Goal: Task Accomplishment & Management: Use online tool/utility

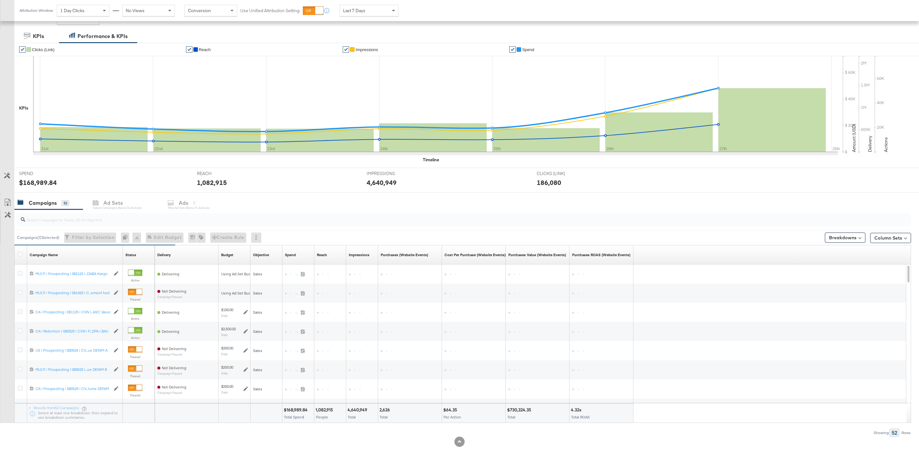
scroll to position [104, 0]
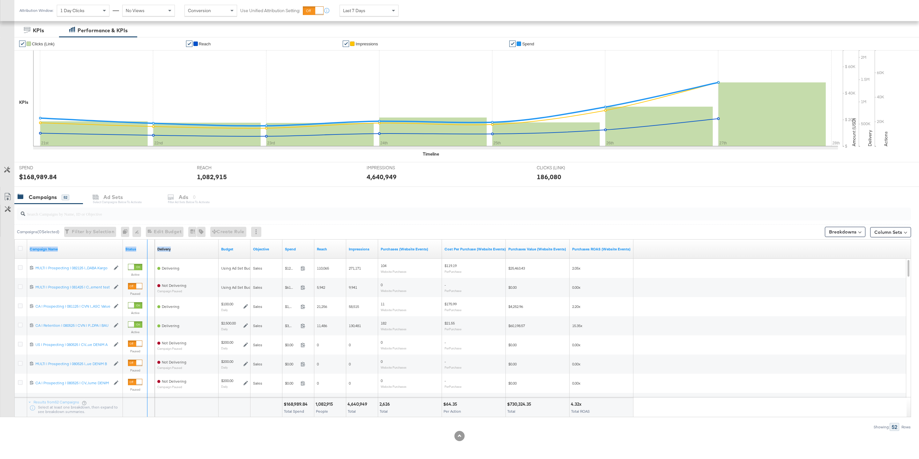
drag, startPoint x: 122, startPoint y: 248, endPoint x: 182, endPoint y: 248, distance: 60.3
click at [15, 239] on div "Campaign Name Status Delivery Sorting Unavailable Budget Objective Spend Reach …" at bounding box center [15, 239] width 0 height 0
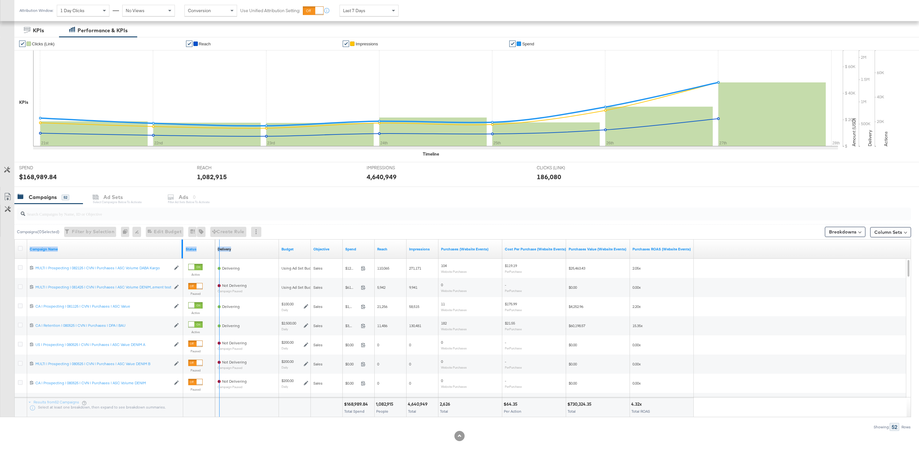
drag, startPoint x: 182, startPoint y: 250, endPoint x: 221, endPoint y: 253, distance: 40.0
click at [15, 239] on div "Campaign Name Status Delivery Sorting Unavailable Budget Objective Spend Reach …" at bounding box center [15, 239] width 0 height 0
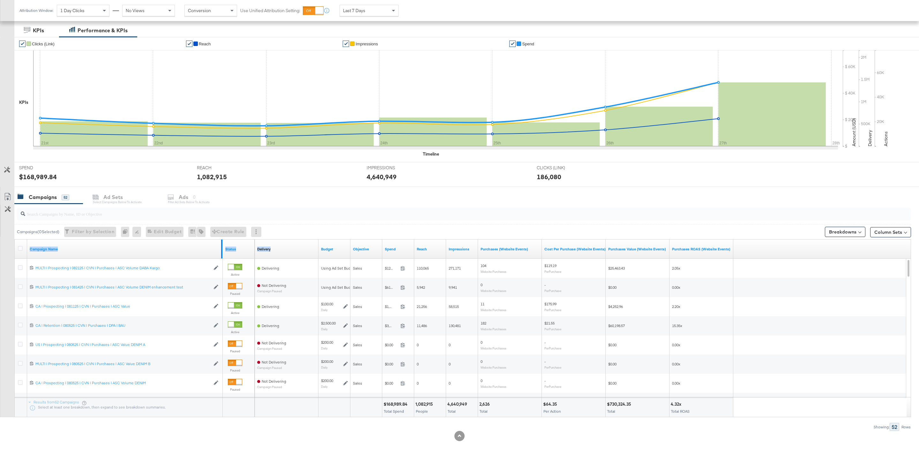
scroll to position [0, 0]
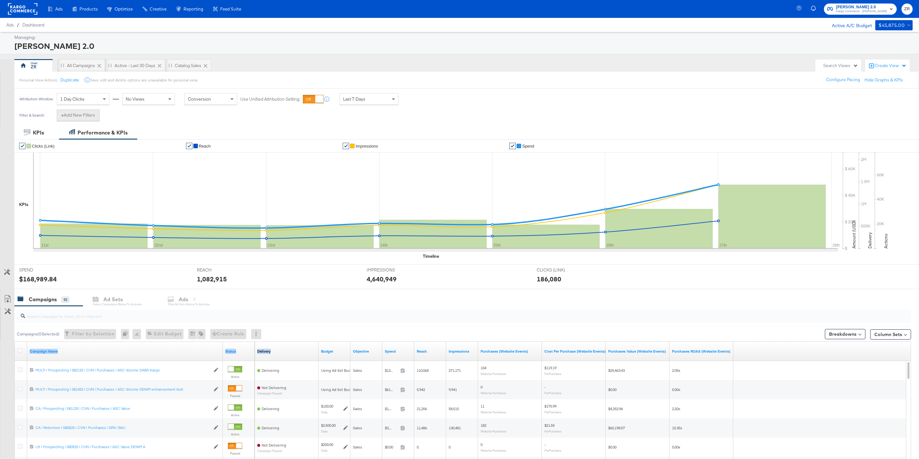
click at [90, 117] on button "+ Add New Filters" at bounding box center [78, 114] width 43 height 11
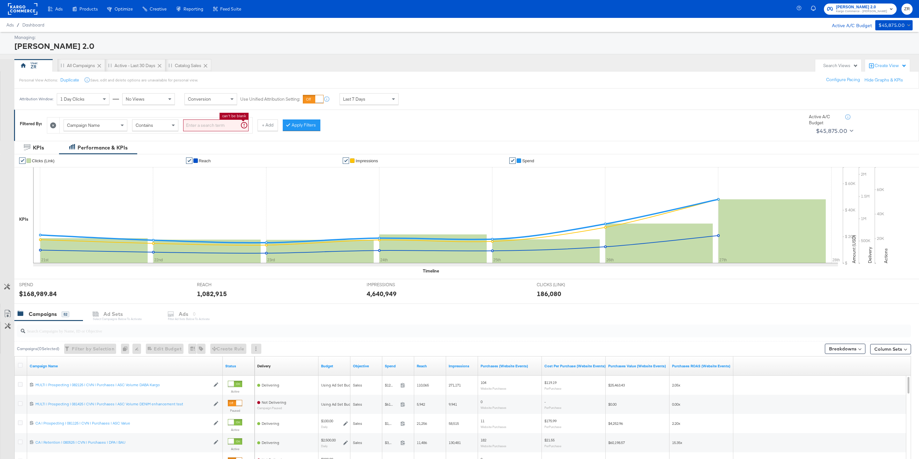
click at [207, 123] on input "search" at bounding box center [215, 125] width 65 height 12
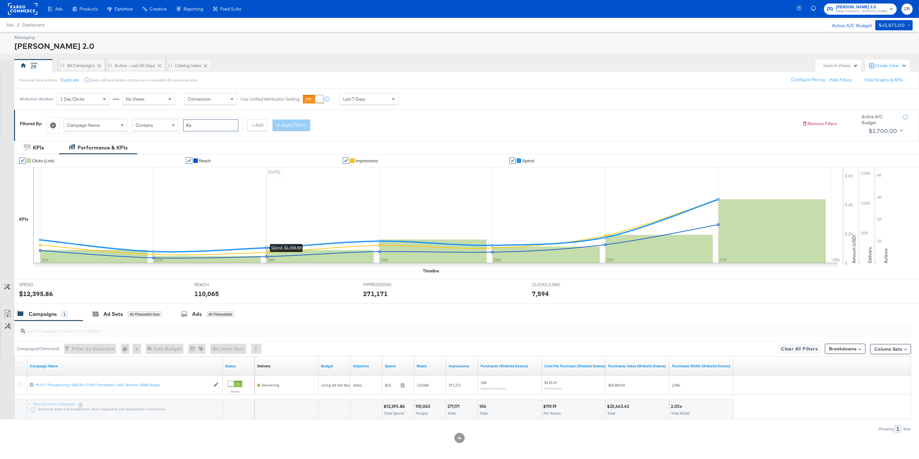
type input "K"
click at [381, 120] on div "Campaign Name Contains is too short (minimum is 1 characters) + Add Apply Filte…" at bounding box center [422, 123] width 750 height 19
drag, startPoint x: 300, startPoint y: 122, endPoint x: 312, endPoint y: 129, distance: 13.3
click at [300, 122] on button "Apply Filters" at bounding box center [302, 124] width 38 height 11
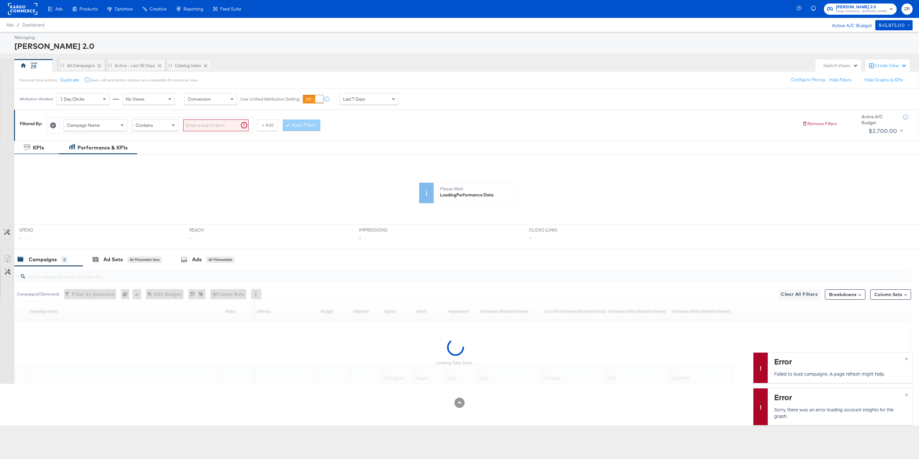
click at [55, 127] on icon at bounding box center [53, 125] width 6 height 6
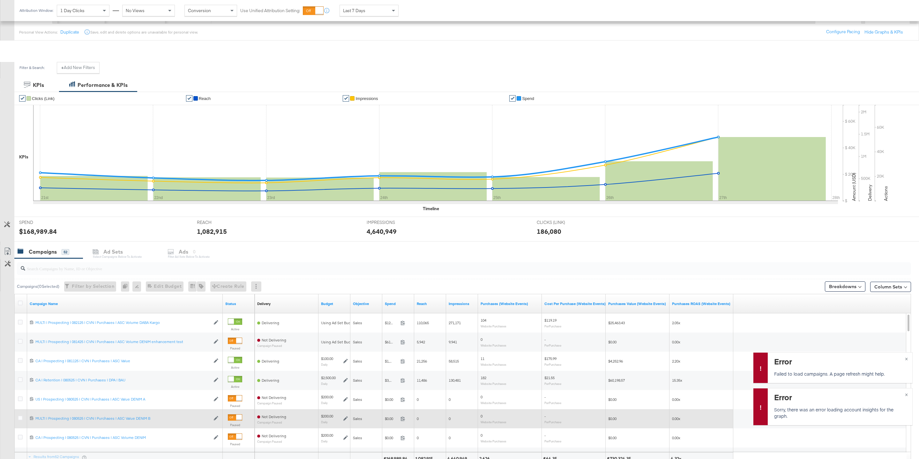
scroll to position [22, 0]
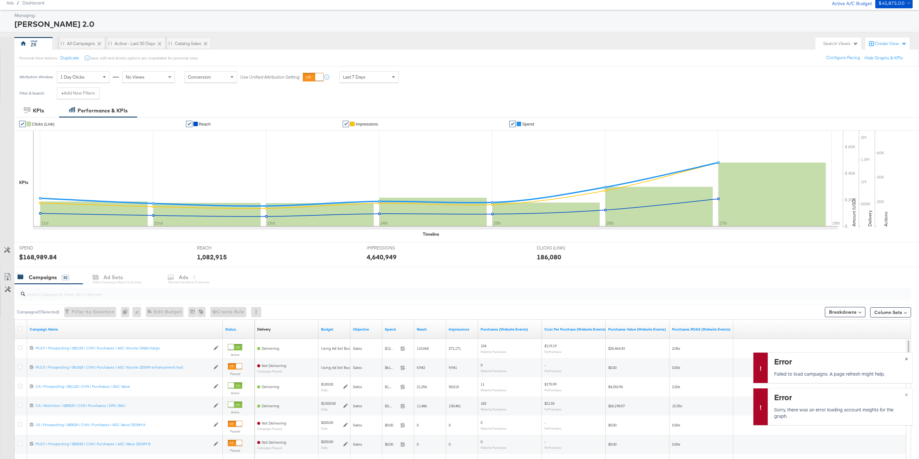
click at [906, 358] on span "×" at bounding box center [906, 357] width 3 height 7
click at [905, 395] on span "×" at bounding box center [906, 393] width 3 height 7
click at [85, 45] on div "All Campaigns" at bounding box center [81, 44] width 28 height 6
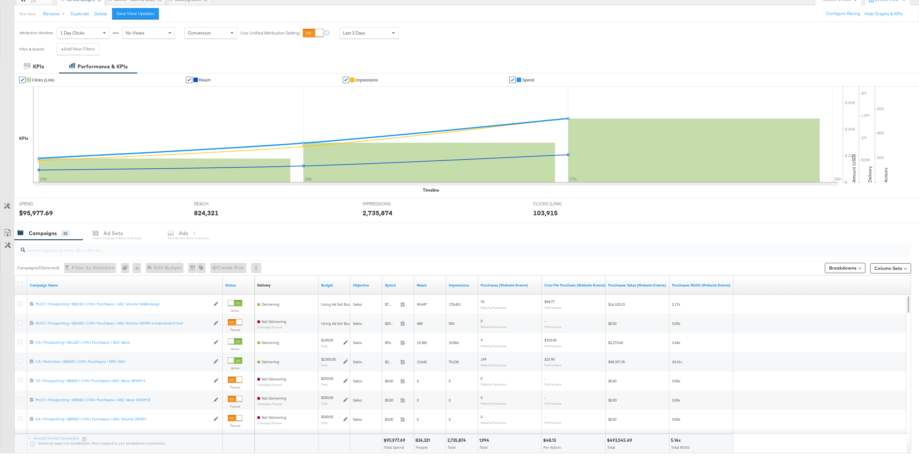
scroll to position [95, 0]
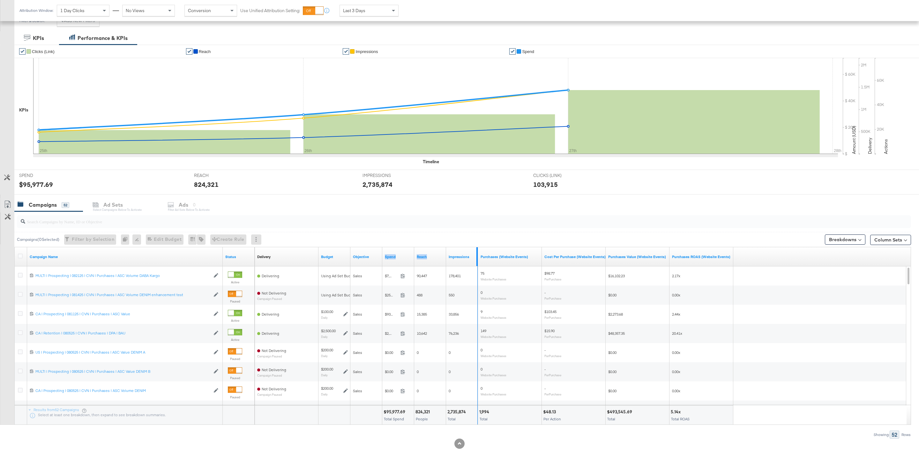
drag, startPoint x: 413, startPoint y: 256, endPoint x: 476, endPoint y: 255, distance: 63.5
click at [476, 255] on div "Delivery Sorting Unavailable Budget Objective Spend Reach Impressions Purchases…" at bounding box center [494, 256] width 479 height 19
drag, startPoint x: 476, startPoint y: 255, endPoint x: 458, endPoint y: 255, distance: 18.5
click at [458, 255] on div "Spend" at bounding box center [429, 256] width 95 height 19
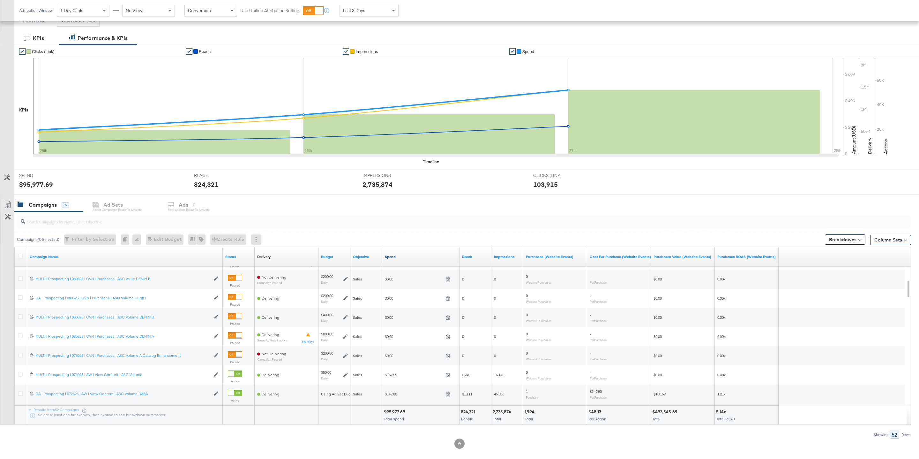
click at [405, 257] on link "Spend" at bounding box center [421, 256] width 72 height 5
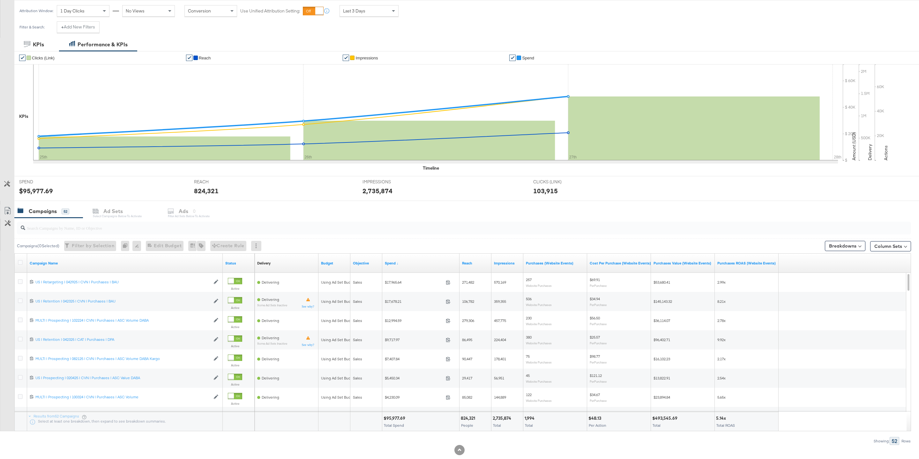
scroll to position [89, 0]
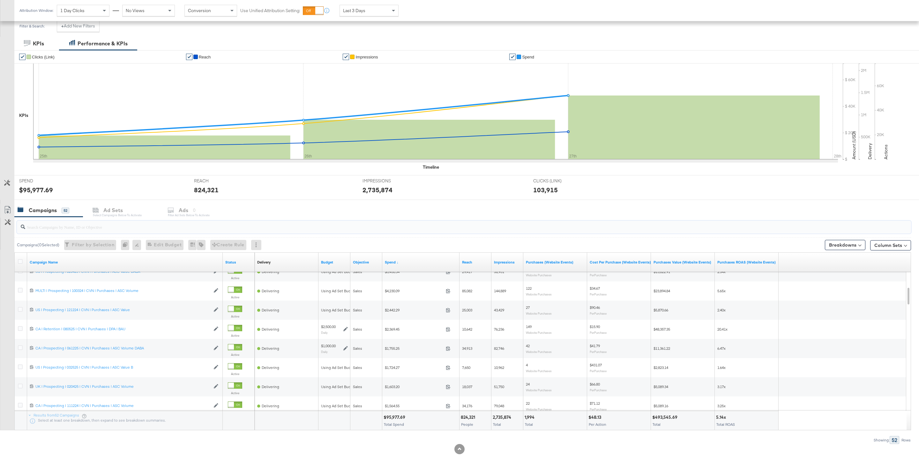
click at [76, 228] on input "search" at bounding box center [425, 224] width 801 height 12
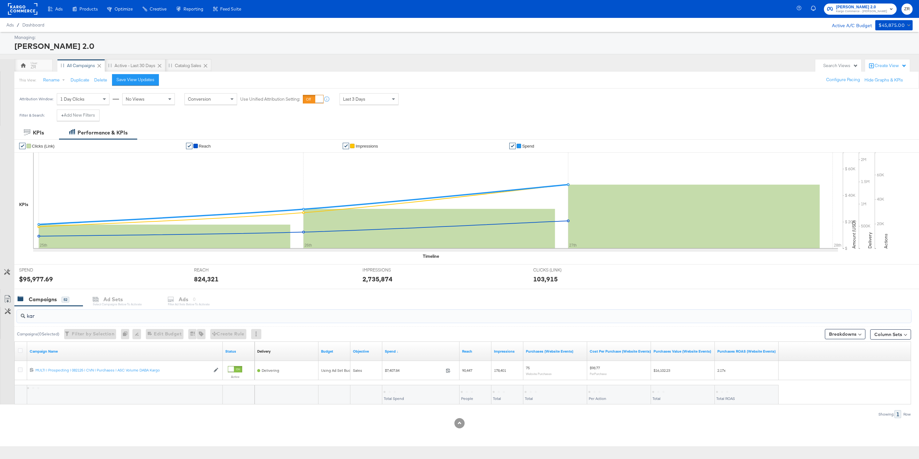
scroll to position [0, 0]
click at [64, 316] on input "kargo" at bounding box center [425, 313] width 801 height 12
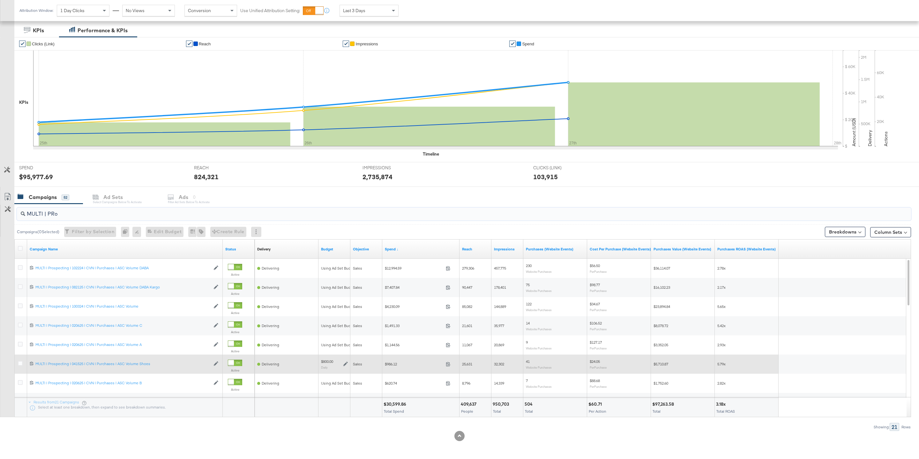
scroll to position [48, 0]
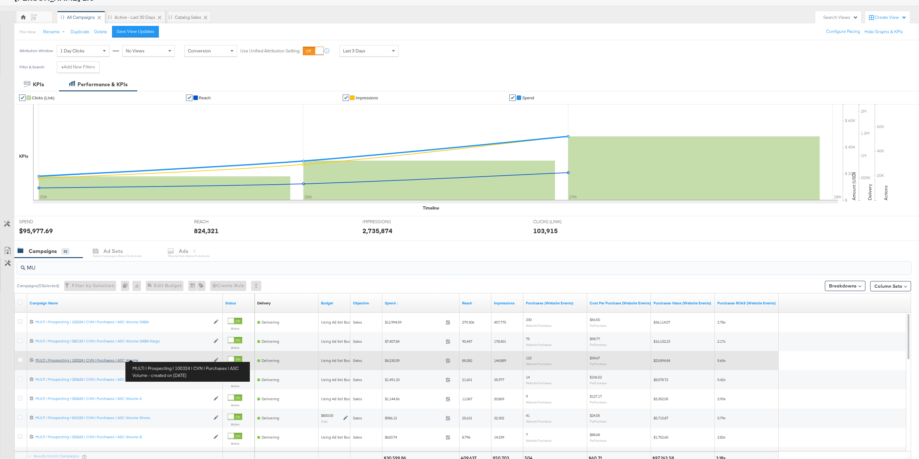
type input "M"
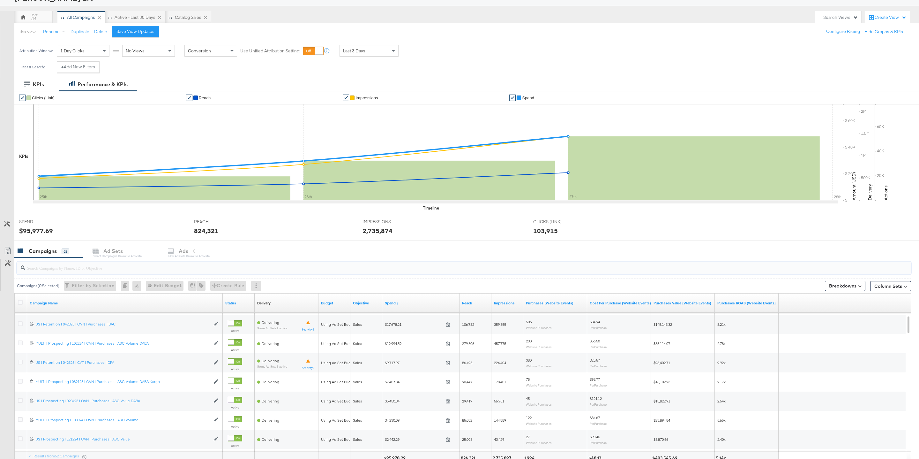
click at [129, 267] on input "search" at bounding box center [425, 265] width 801 height 12
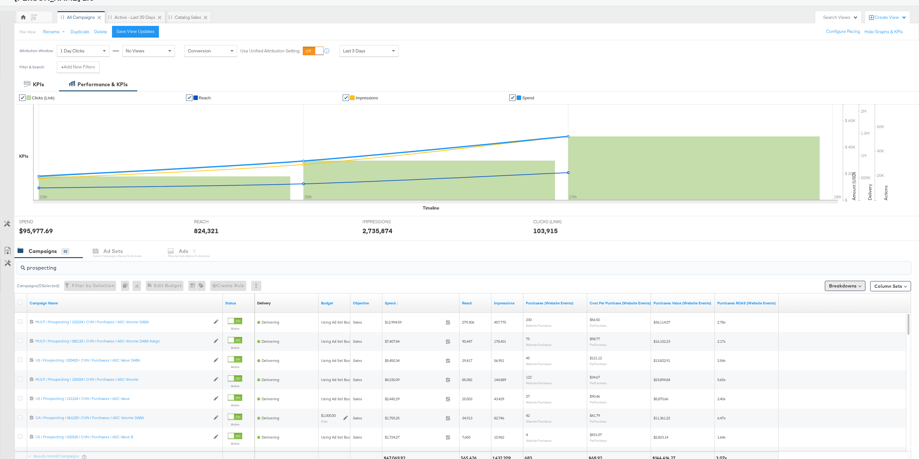
type input "prospecting"
click at [862, 290] on button "Breakdowns" at bounding box center [845, 285] width 41 height 10
click at [892, 291] on button "Column Sets" at bounding box center [890, 286] width 41 height 10
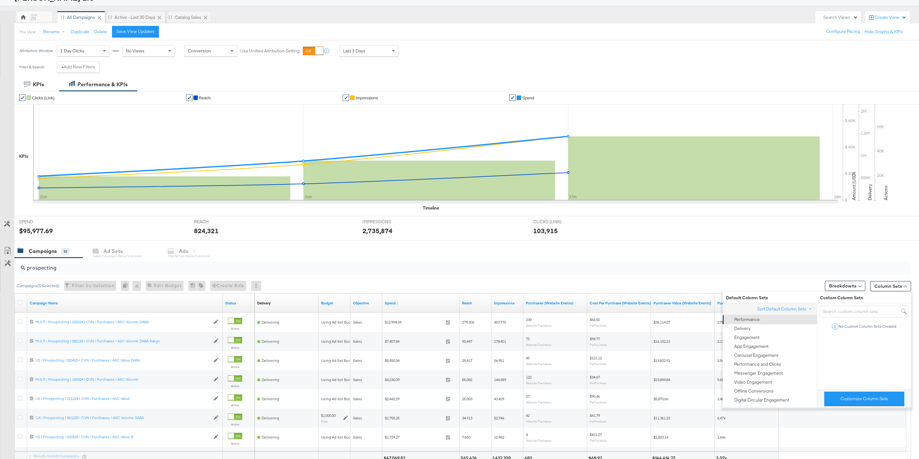
click at [744, 322] on div "Performance" at bounding box center [747, 319] width 26 height 6
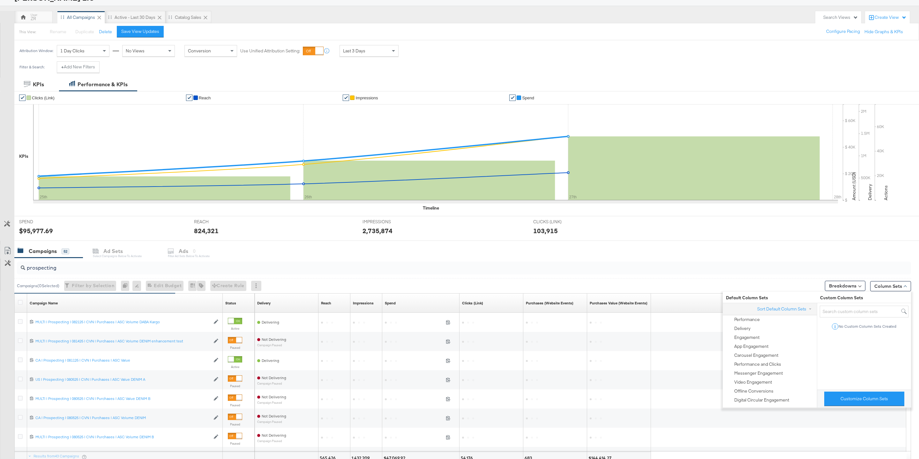
click at [688, 275] on div "prospecting" at bounding box center [464, 267] width 894 height 15
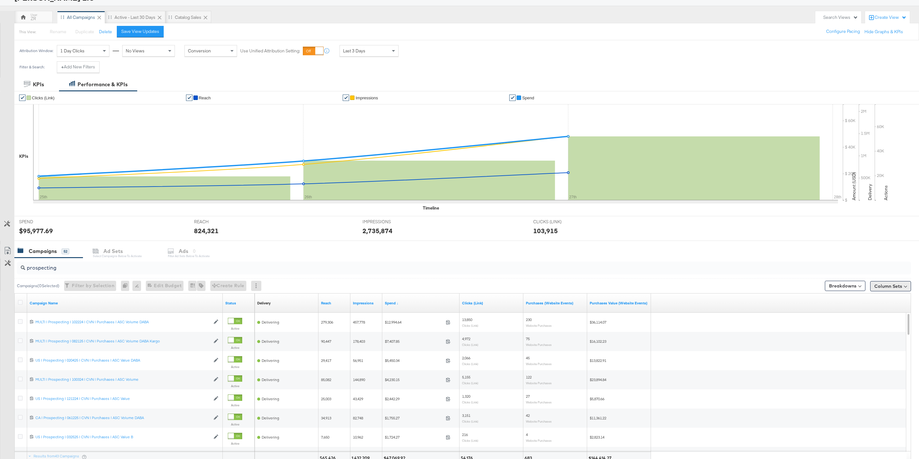
click at [892, 284] on button "Column Sets" at bounding box center [890, 286] width 41 height 10
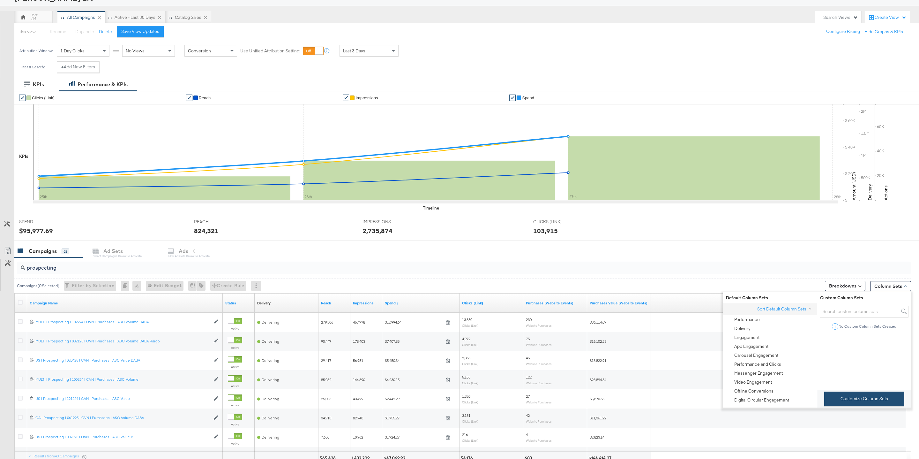
click at [875, 399] on button "Customize Column Sets" at bounding box center [864, 398] width 80 height 14
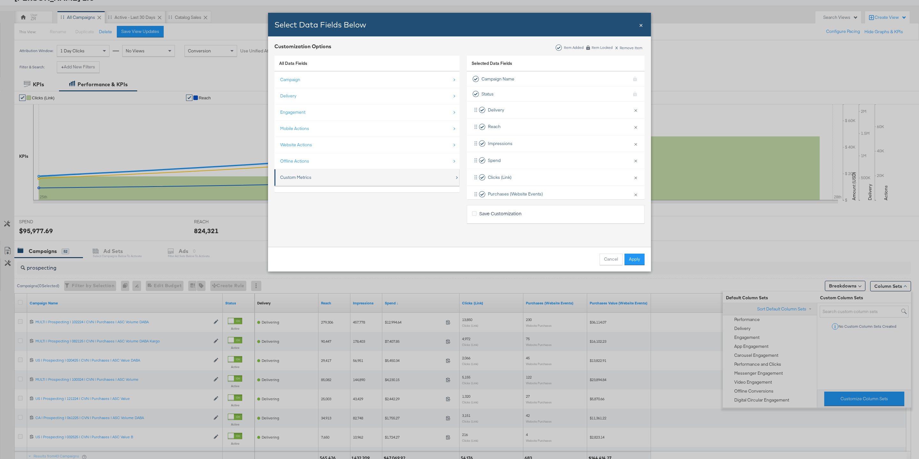
click at [353, 179] on div "Custom Metrics" at bounding box center [367, 177] width 175 height 13
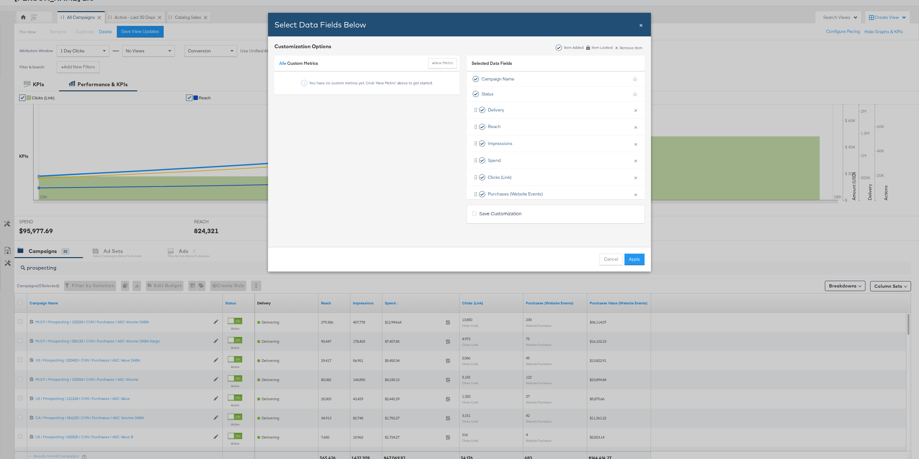
click at [368, 188] on div "All » Custom Metrics + New Metric You have no custom metrics yet. Click 'New Me…" at bounding box center [366, 137] width 185 height 170
click at [309, 67] on div "All » Custom Metrics + New Metric" at bounding box center [366, 64] width 185 height 16
click at [438, 59] on button "+ New Metric" at bounding box center [442, 63] width 29 height 10
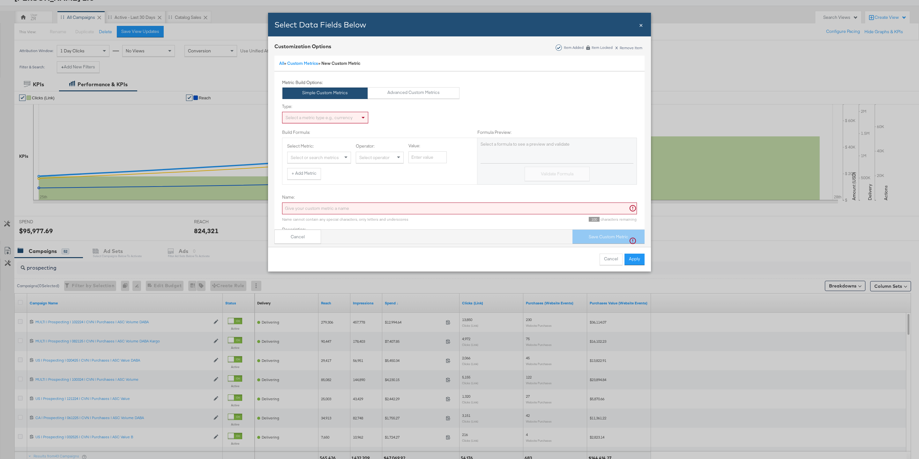
click at [639, 26] on span "×" at bounding box center [641, 24] width 4 height 9
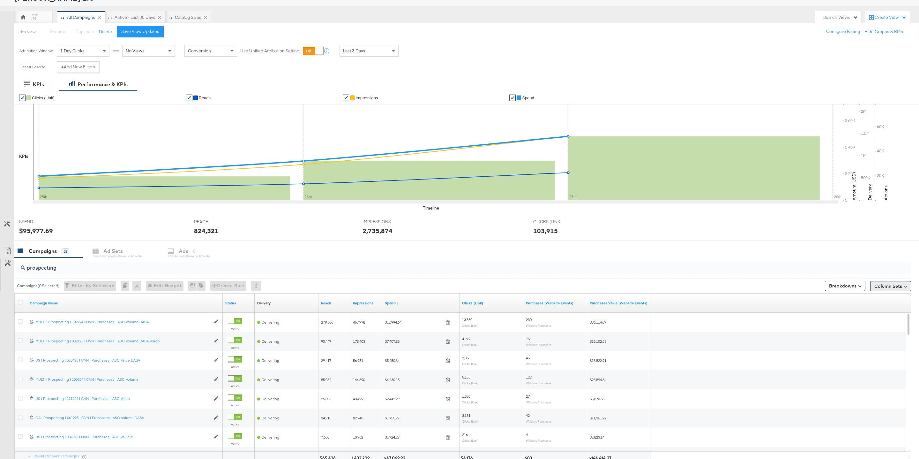
click at [885, 286] on button "Column Sets" at bounding box center [890, 286] width 41 height 10
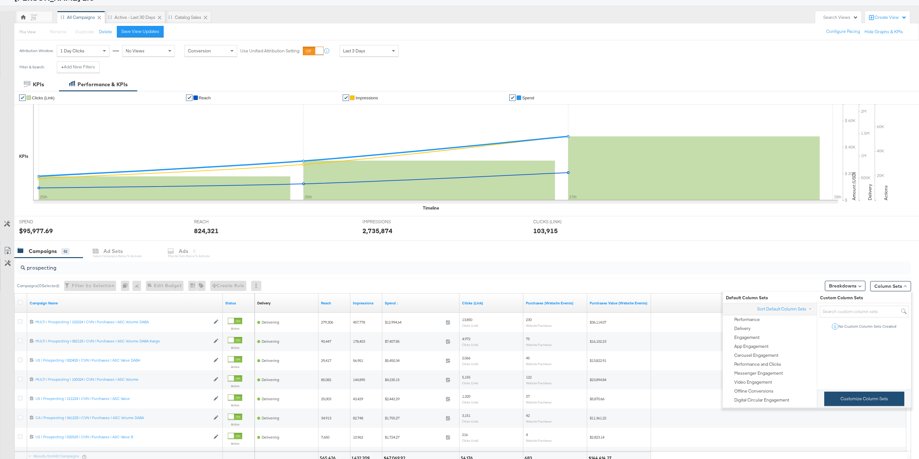
click at [844, 398] on button "Customize Column Sets" at bounding box center [864, 398] width 80 height 14
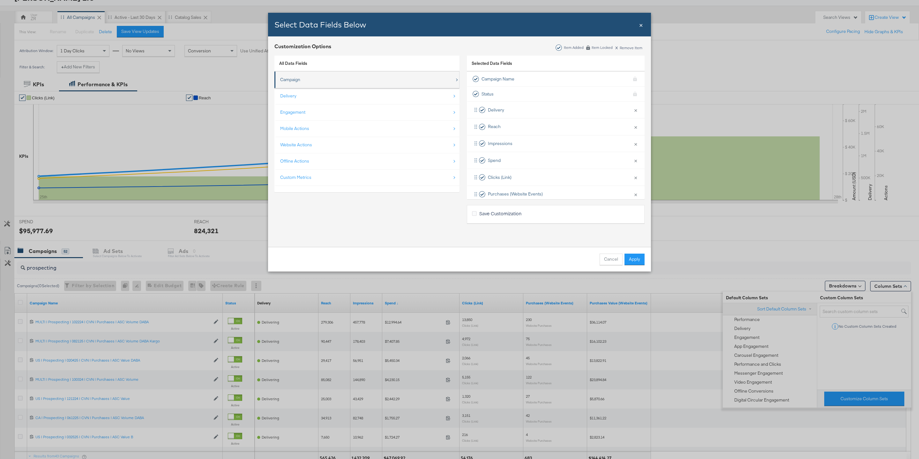
click at [370, 78] on div "Campaign" at bounding box center [367, 79] width 175 height 13
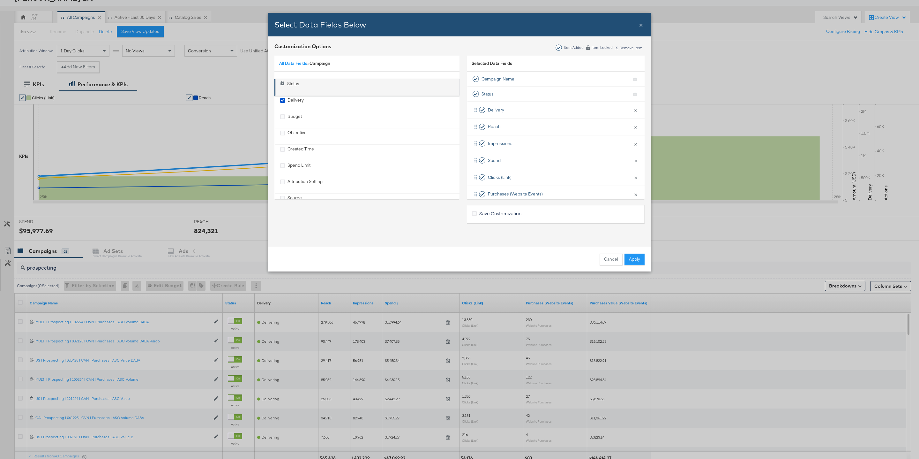
scroll to position [0, 0]
click at [292, 63] on link "All Data Fields" at bounding box center [293, 63] width 28 height 6
click at [308, 95] on div "Delivery" at bounding box center [367, 95] width 175 height 13
click at [294, 64] on link "All Data Fields" at bounding box center [293, 63] width 28 height 6
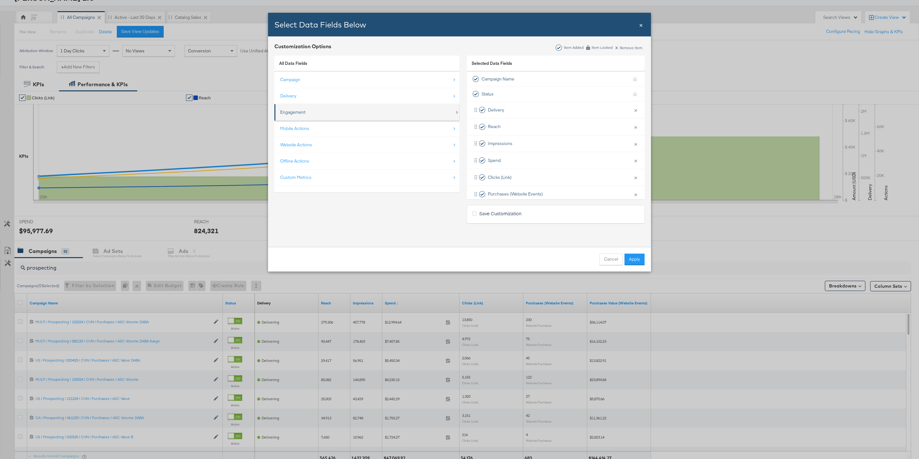
click at [334, 115] on div "Engagement" at bounding box center [367, 112] width 175 height 13
click at [293, 63] on link "All Data Fields" at bounding box center [293, 63] width 28 height 6
click at [311, 128] on div "Mobile Actions" at bounding box center [367, 128] width 175 height 13
click at [285, 62] on link "All Data Fields" at bounding box center [293, 63] width 28 height 6
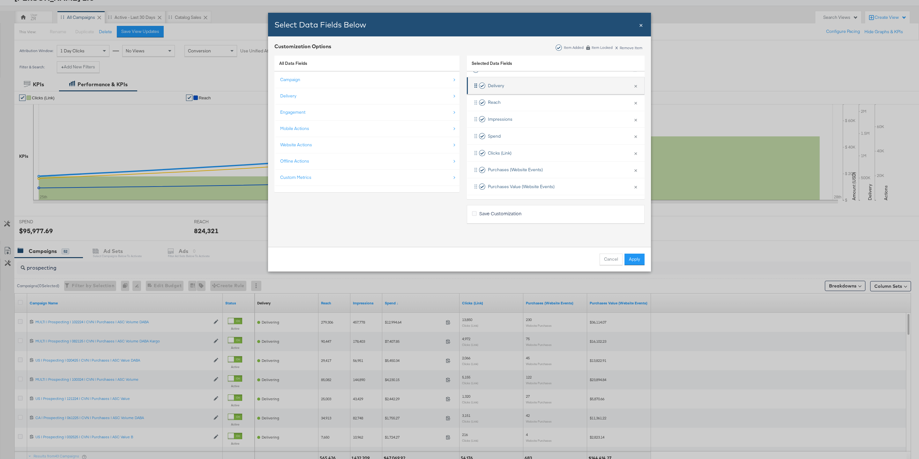
scroll to position [28, 0]
click at [433, 222] on div "All Data Fields Campaign Delivery Engagement Mobile Actions Website Actions Off…" at bounding box center [366, 140] width 185 height 176
click at [610, 259] on button "Cancel" at bounding box center [611, 258] width 23 height 11
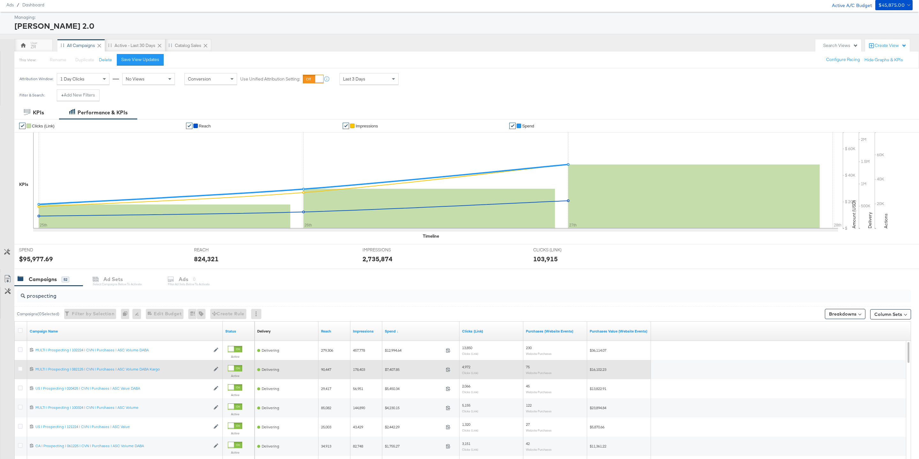
scroll to position [5, 0]
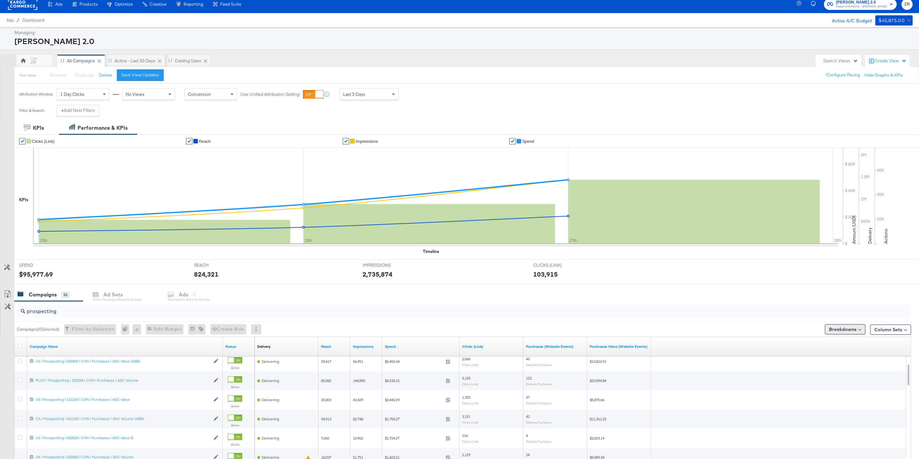
click at [848, 326] on button "Breakdowns" at bounding box center [845, 329] width 41 height 10
click at [886, 329] on button "Column Sets" at bounding box center [890, 329] width 41 height 10
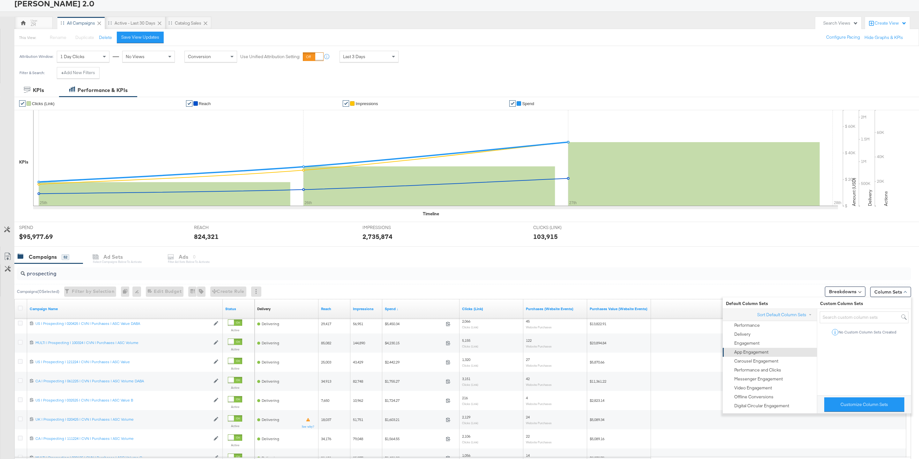
scroll to position [104, 0]
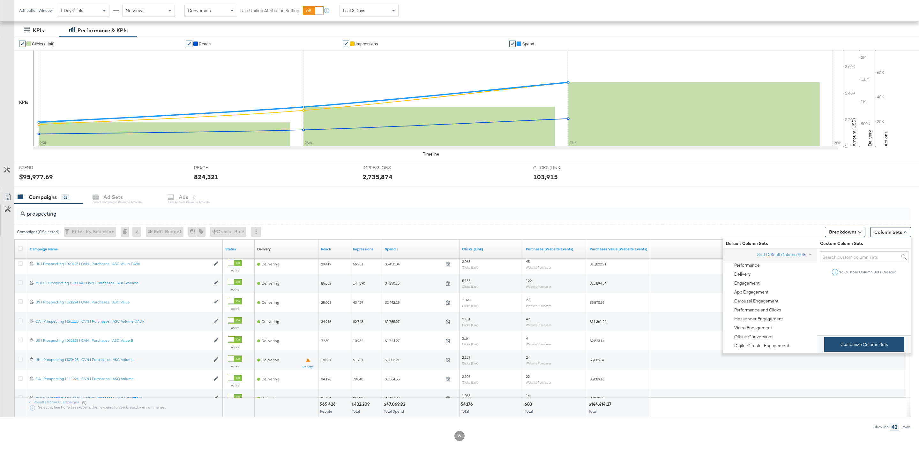
click at [853, 339] on button "Customize Column Sets" at bounding box center [864, 344] width 80 height 14
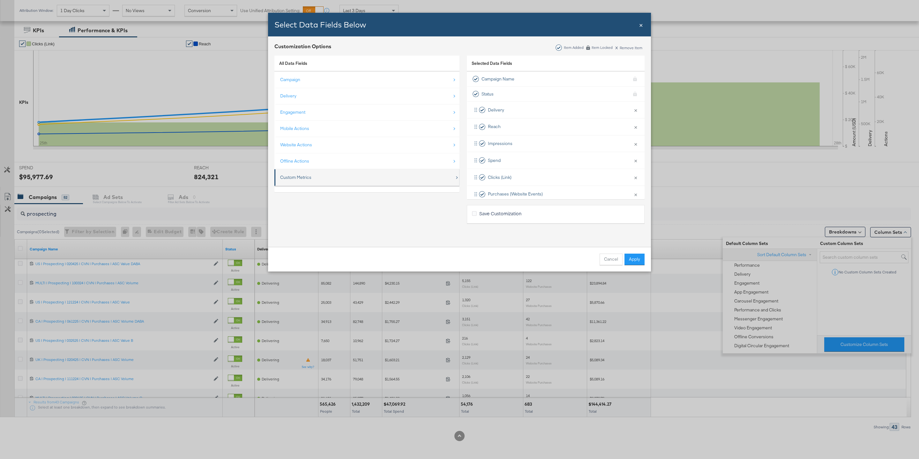
click at [332, 179] on div "Custom Metrics" at bounding box center [367, 177] width 175 height 13
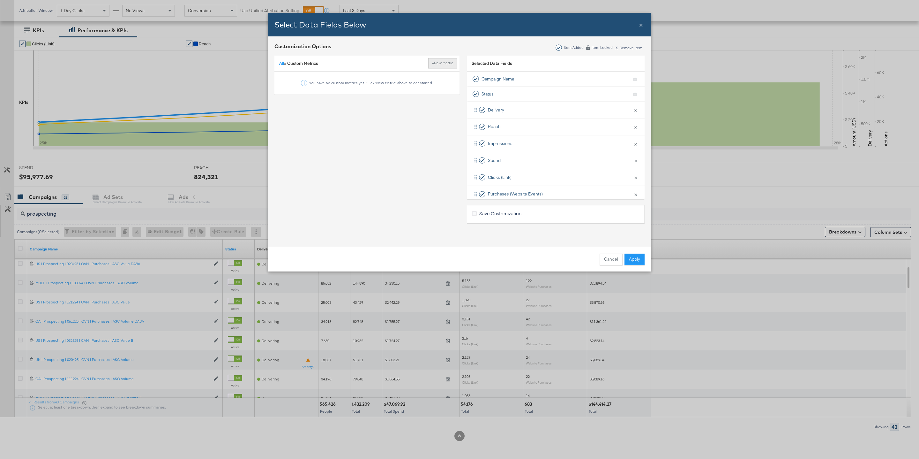
click at [440, 63] on button "+ New Metric" at bounding box center [442, 63] width 29 height 10
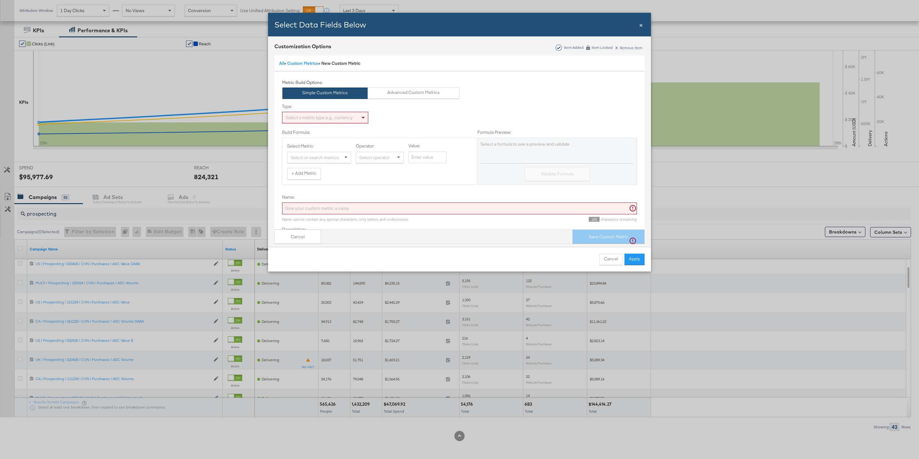
click at [320, 159] on div "Select or search metrics" at bounding box center [319, 157] width 63 height 11
click at [395, 173] on div "+ Add Metric" at bounding box center [379, 173] width 185 height 11
click at [395, 157] on span "Bulk Add Locations Modal" at bounding box center [399, 157] width 8 height 11
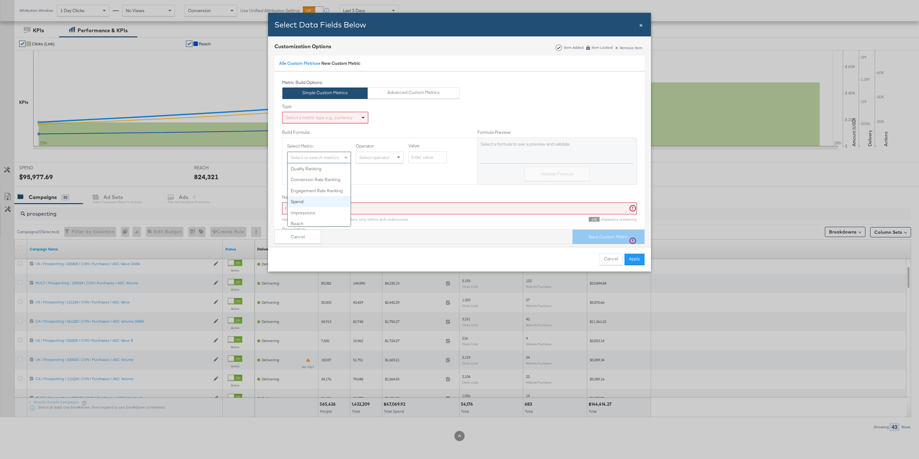
click at [319, 157] on div "Select or search metrics" at bounding box center [319, 157] width 63 height 11
type input "R"
click at [642, 28] on span "×" at bounding box center [641, 24] width 4 height 9
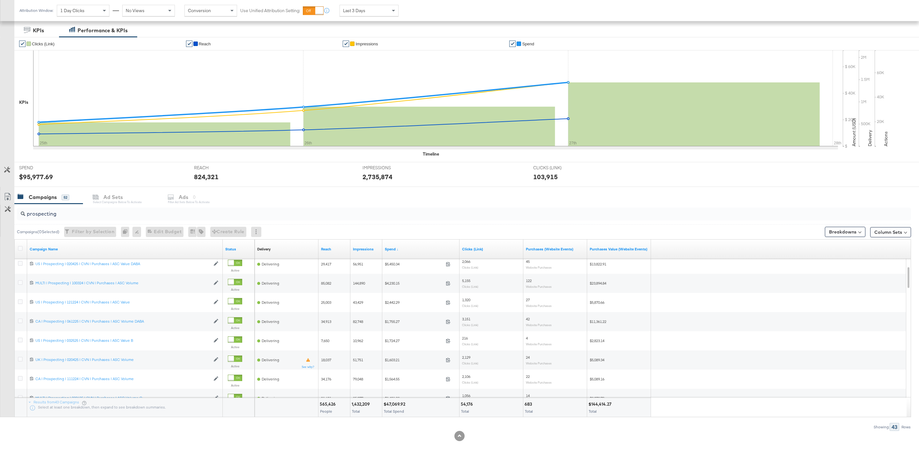
click at [849, 225] on div "Breakdowns" at bounding box center [845, 230] width 41 height 12
click at [885, 231] on button "Column Sets" at bounding box center [890, 232] width 41 height 10
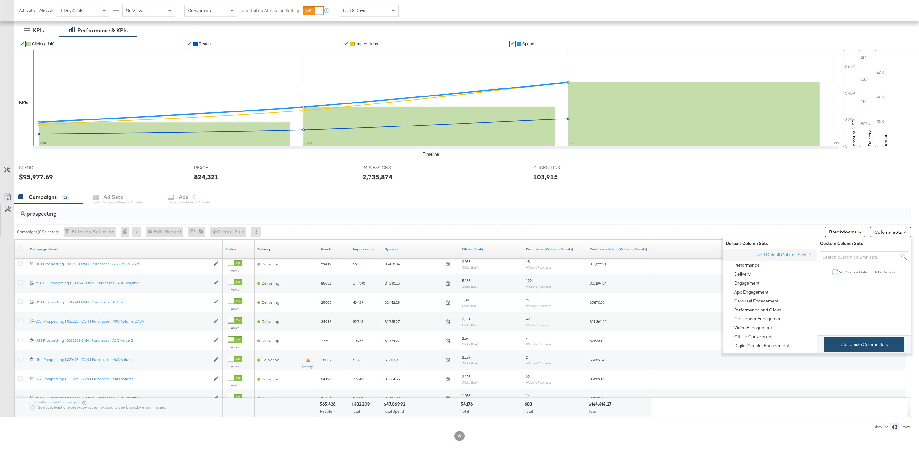
click at [849, 345] on button "Customize Column Sets" at bounding box center [864, 344] width 80 height 14
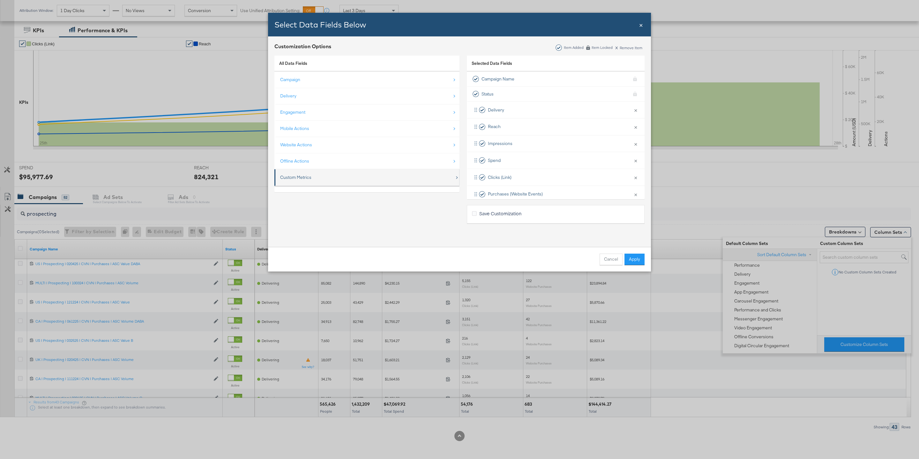
click at [312, 172] on div "Custom Metrics" at bounding box center [367, 177] width 175 height 13
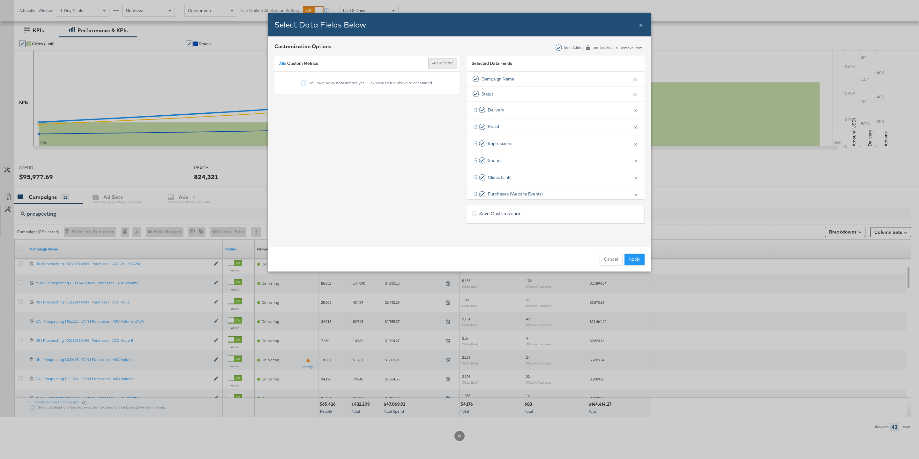
click at [438, 62] on button "+ New Metric" at bounding box center [442, 63] width 29 height 10
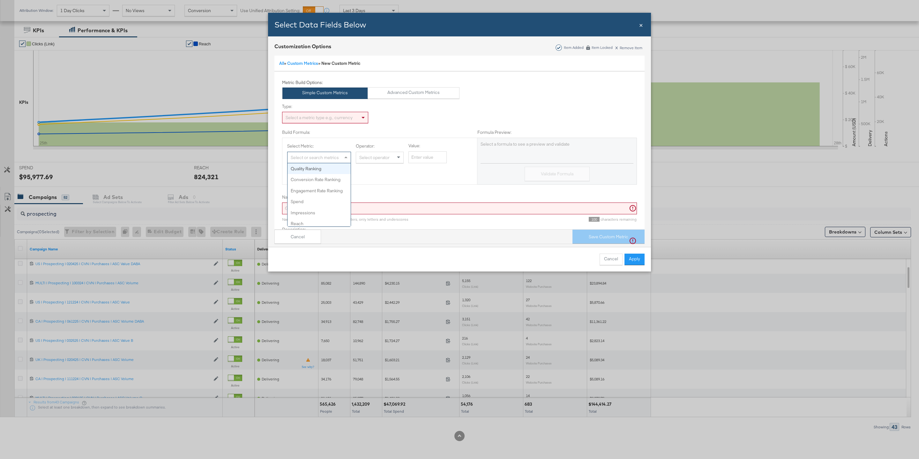
click at [318, 157] on div "Select or search metrics" at bounding box center [319, 157] width 63 height 11
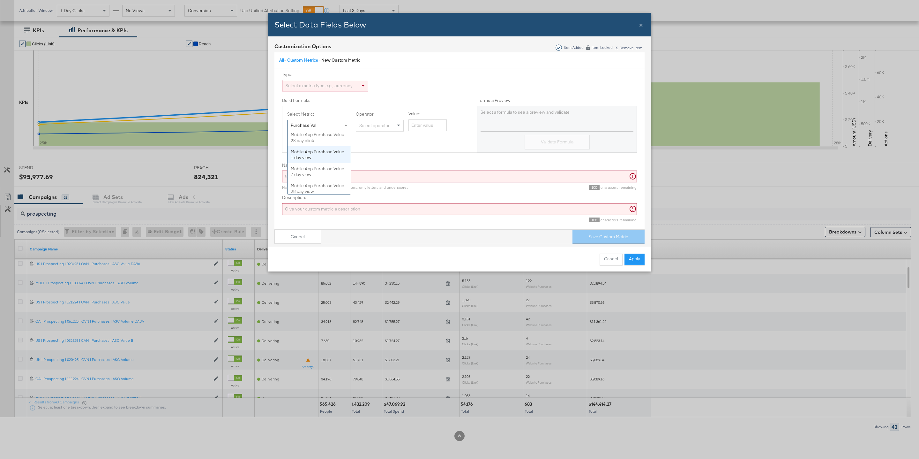
scroll to position [49, 0]
type input "Purchase Val"
click at [399, 146] on div "+ Add Metric" at bounding box center [379, 141] width 185 height 11
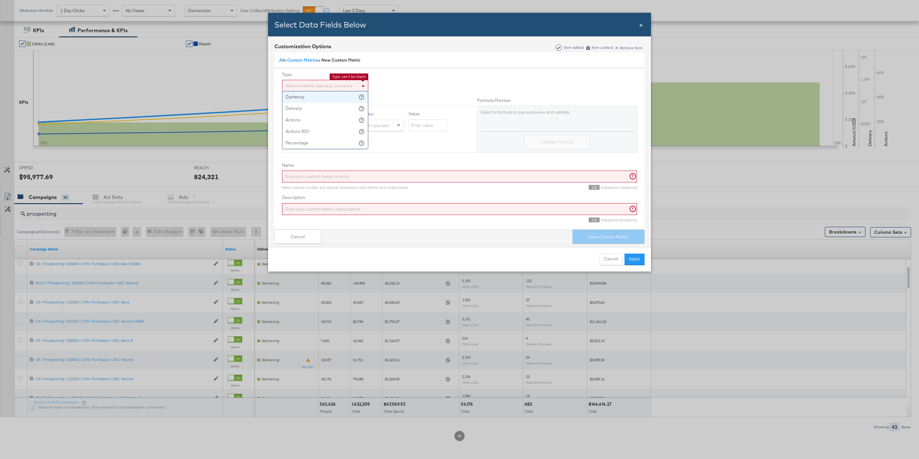
click at [343, 82] on div "Select a metric type e.g., currency" at bounding box center [325, 85] width 86 height 11
click at [608, 261] on button "Cancel" at bounding box center [611, 258] width 23 height 11
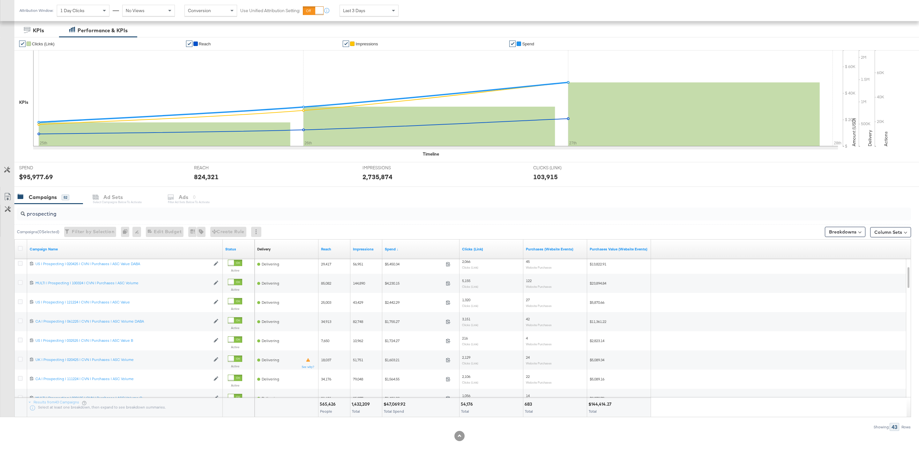
scroll to position [0, 0]
click at [852, 231] on button "Breakdowns" at bounding box center [845, 232] width 41 height 10
click at [823, 285] on link "Level" at bounding box center [830, 281] width 70 height 11
click at [825, 276] on link "Level" at bounding box center [830, 281] width 70 height 11
click at [825, 268] on div "Time" at bounding box center [831, 270] width 64 height 5
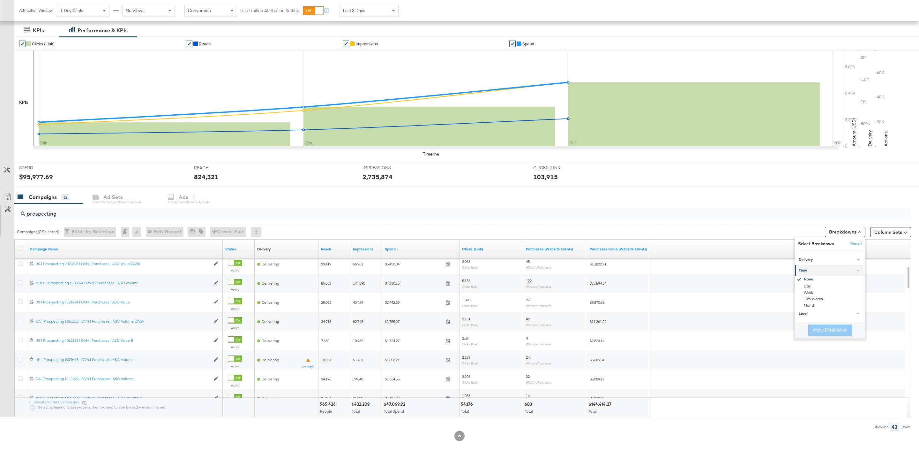
click at [825, 268] on div "Time" at bounding box center [831, 270] width 64 height 5
click at [826, 258] on div "Delivery" at bounding box center [831, 259] width 64 height 5
click at [890, 232] on button "Column Sets" at bounding box center [890, 232] width 41 height 10
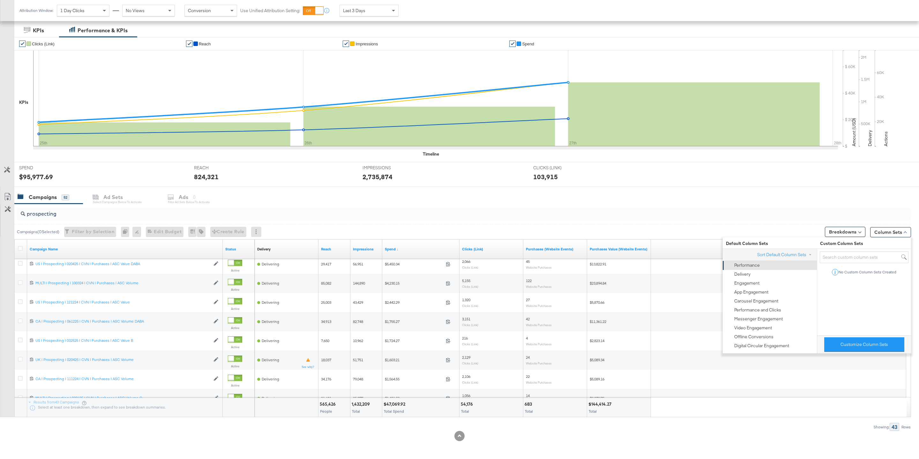
click at [759, 263] on div "Performance" at bounding box center [747, 265] width 26 height 6
click at [624, 214] on input "prospecting" at bounding box center [425, 211] width 801 height 12
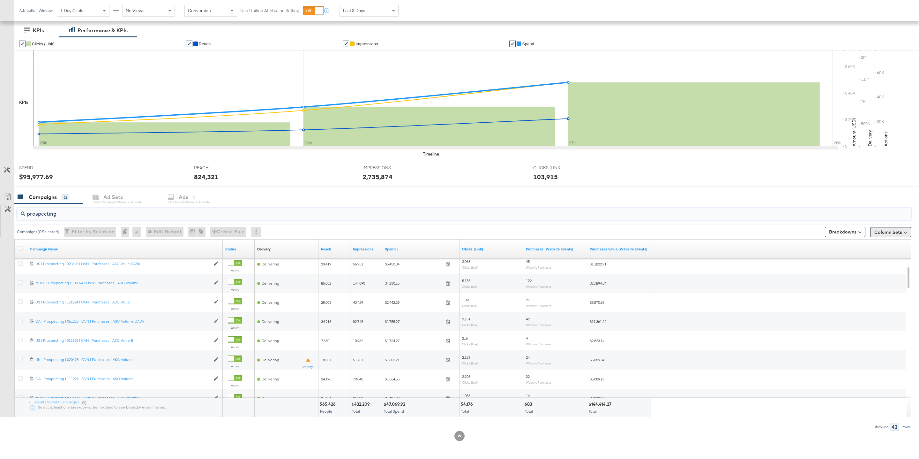
click at [895, 232] on button "Column Sets" at bounding box center [890, 232] width 41 height 10
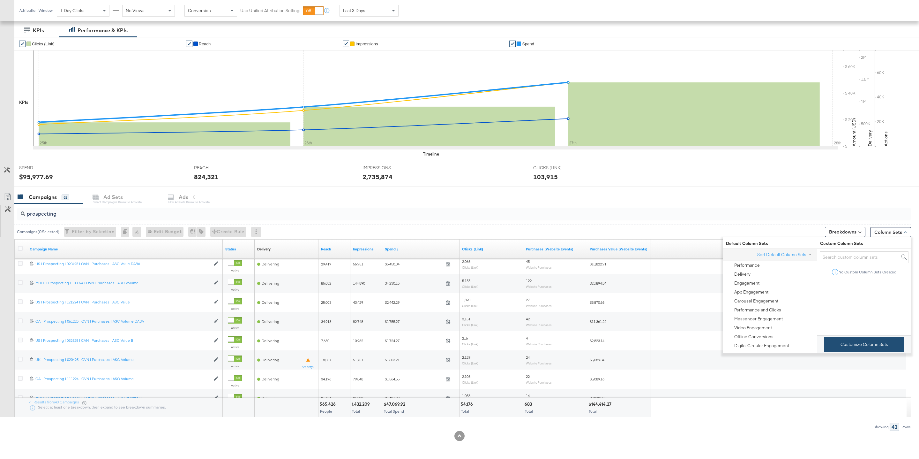
click at [873, 348] on button "Customize Column Sets" at bounding box center [864, 344] width 80 height 14
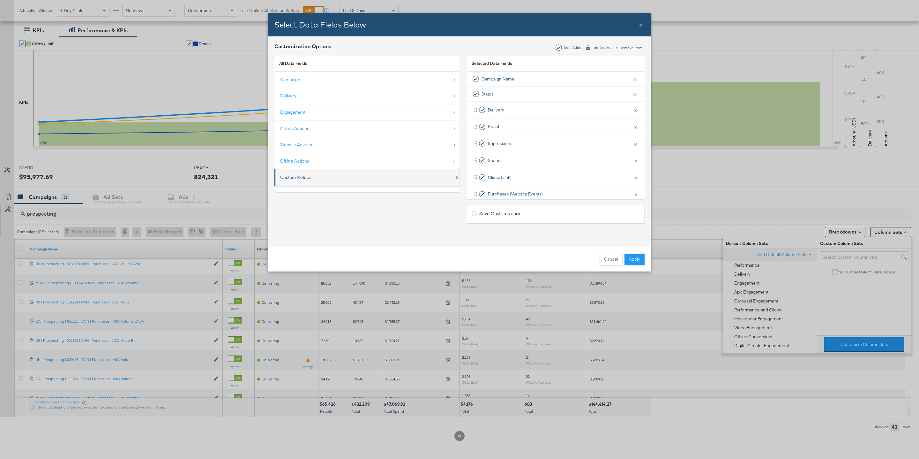
click at [340, 178] on div "Custom Metrics" at bounding box center [367, 177] width 175 height 13
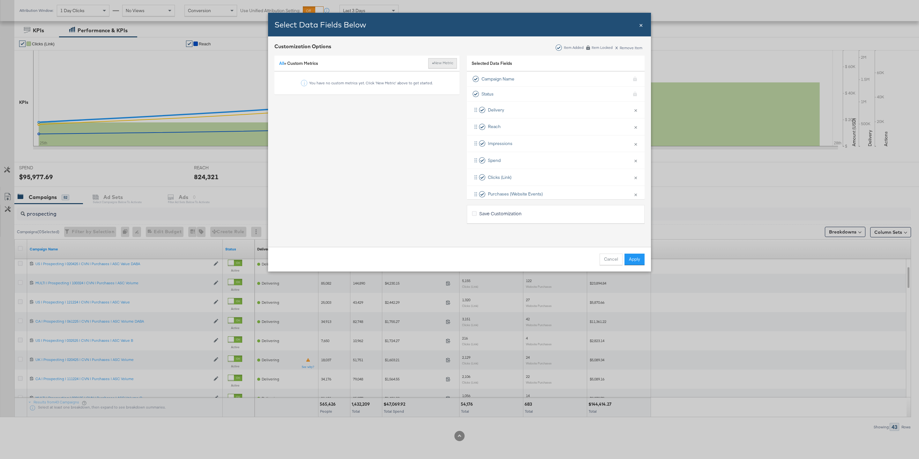
click at [432, 65] on button "+ New Metric" at bounding box center [442, 63] width 29 height 10
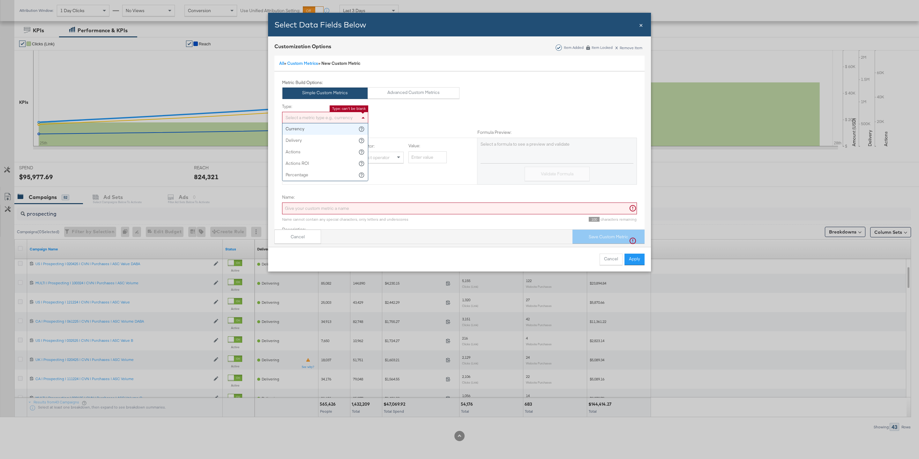
click at [317, 115] on div "Select a metric type e.g., currency" at bounding box center [325, 117] width 86 height 11
click at [334, 160] on div "Select or search metrics" at bounding box center [319, 157] width 63 height 11
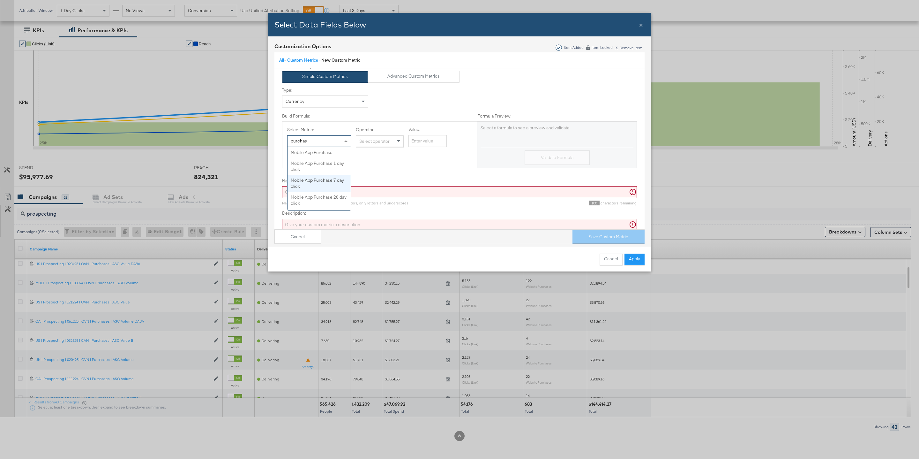
type input "purchases"
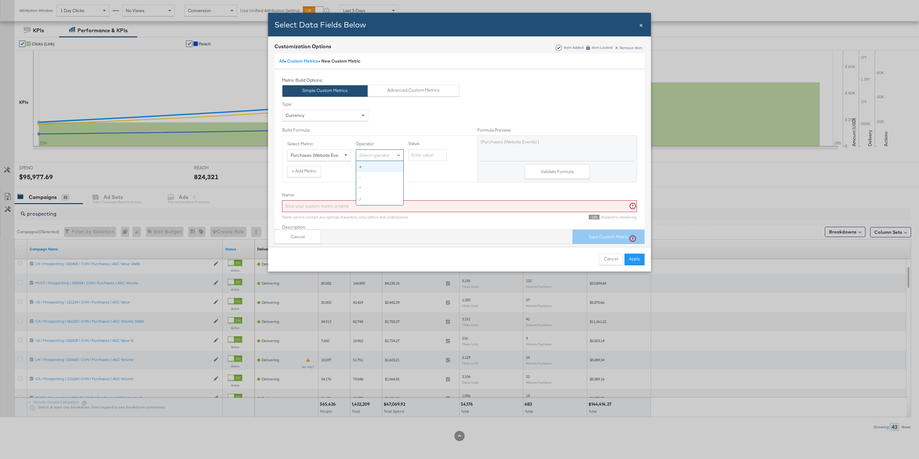
click at [384, 156] on div "Select operator" at bounding box center [379, 155] width 47 height 11
click at [309, 170] on button "+ Add Metric" at bounding box center [304, 171] width 34 height 11
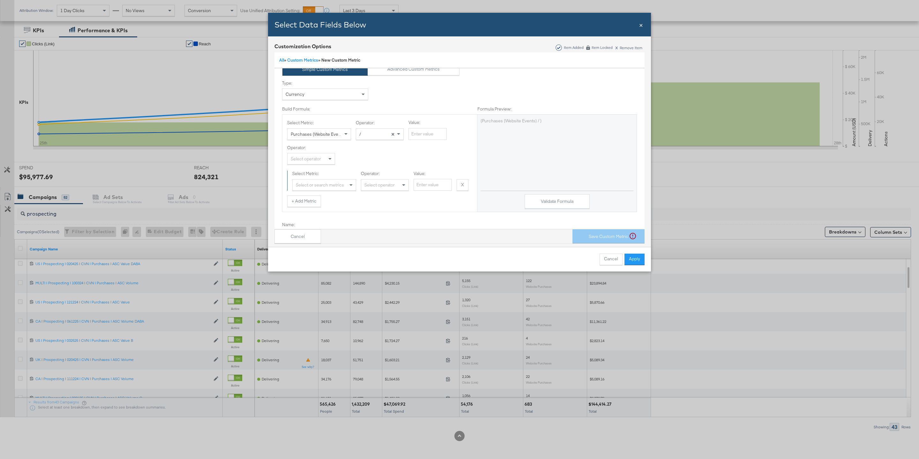
scroll to position [25, 0]
click at [383, 134] on div "/" at bounding box center [379, 132] width 47 height 11
click at [397, 134] on span "Bulk Add Locations Modal" at bounding box center [399, 132] width 8 height 11
click at [323, 158] on div "Select operator" at bounding box center [311, 157] width 47 height 11
click at [341, 184] on div "Select or search metrics" at bounding box center [324, 183] width 63 height 11
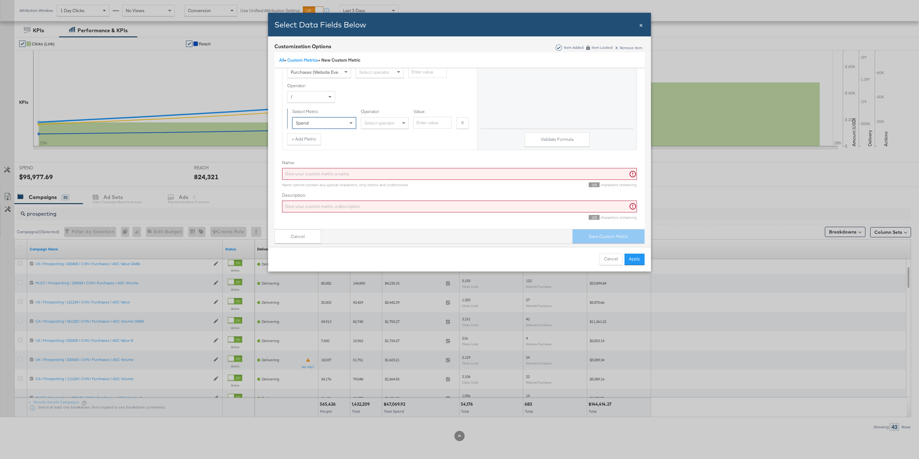
scroll to position [87, 0]
click at [569, 140] on button "Validate Formula" at bounding box center [557, 139] width 65 height 14
click at [331, 171] on input "Name:" at bounding box center [459, 174] width 355 height 12
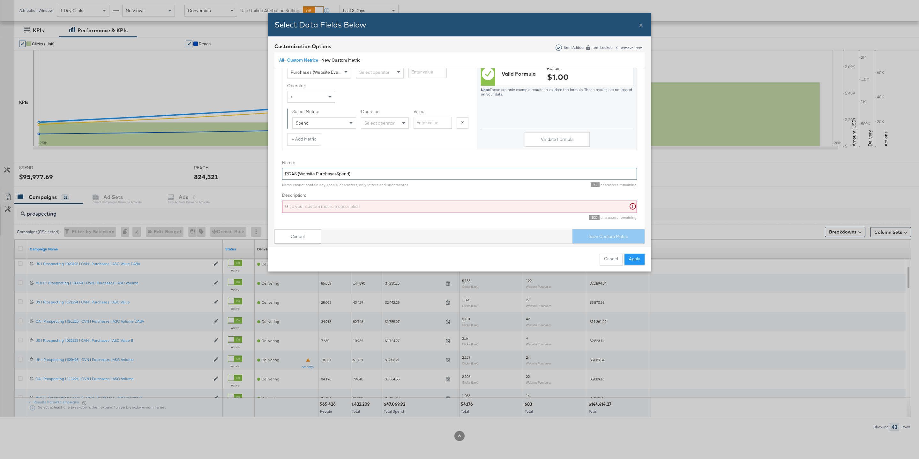
type input "ROAS (Website Purchase/Spend)"
type input "General ROAS"
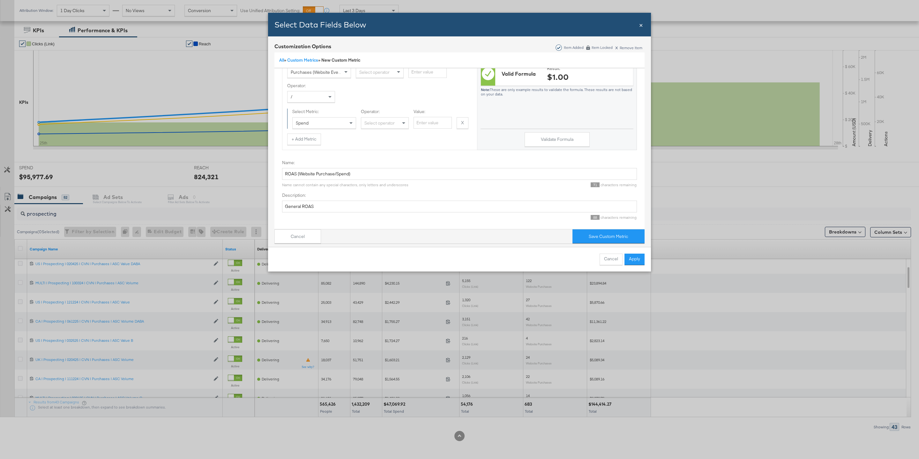
click at [645, 249] on div "Cancel Apply" at bounding box center [459, 259] width 383 height 25
click at [643, 256] on button "Apply" at bounding box center [634, 258] width 20 height 11
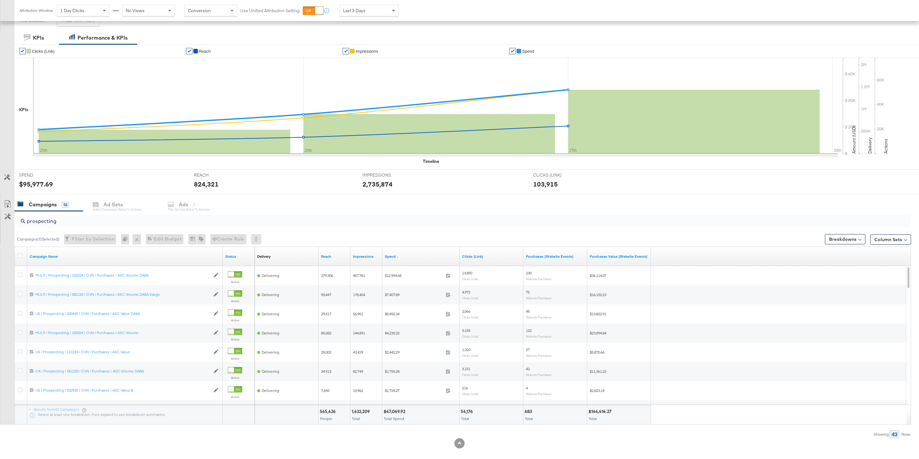
scroll to position [101, 0]
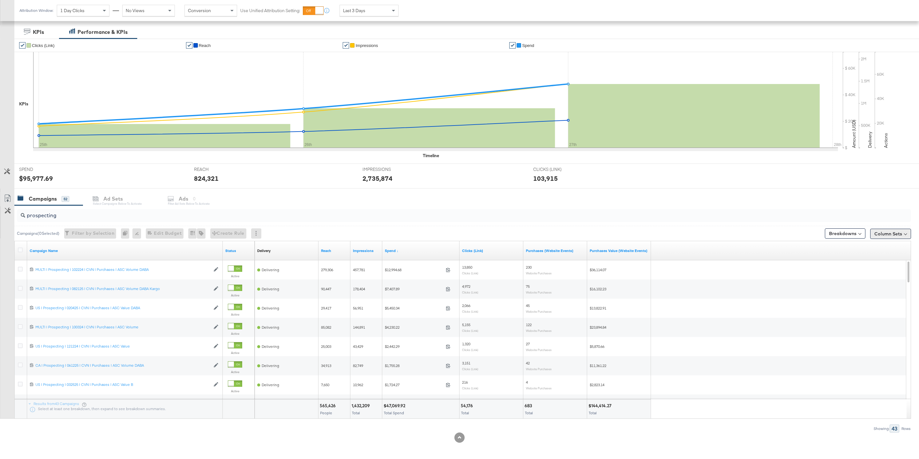
click at [884, 232] on button "Column Sets" at bounding box center [890, 233] width 41 height 10
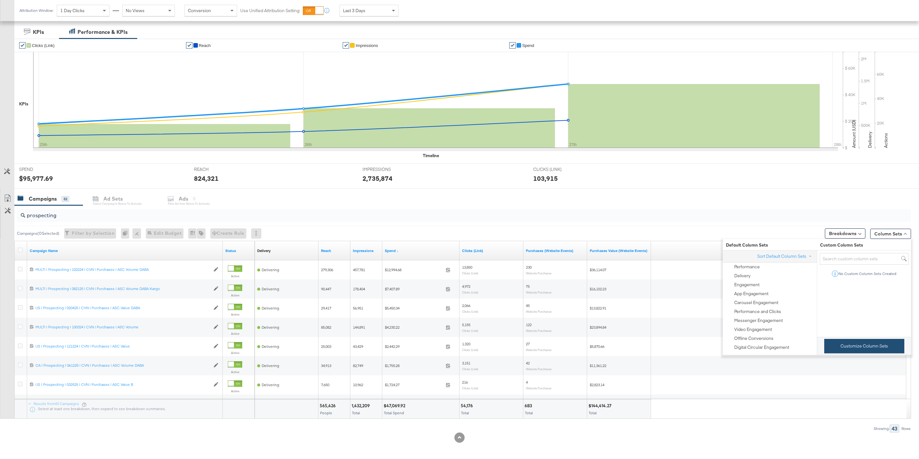
click at [849, 349] on button "Customize Column Sets" at bounding box center [864, 346] width 80 height 14
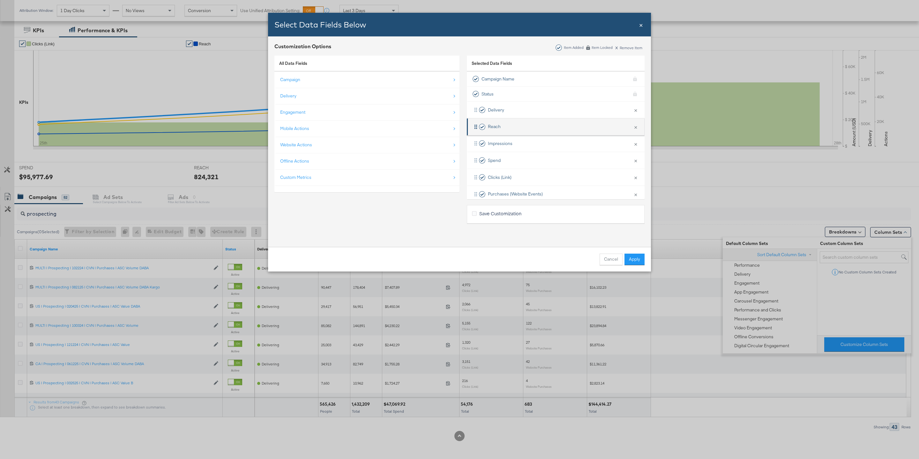
scroll to position [28, 0]
